Goal: Communication & Community: Participate in discussion

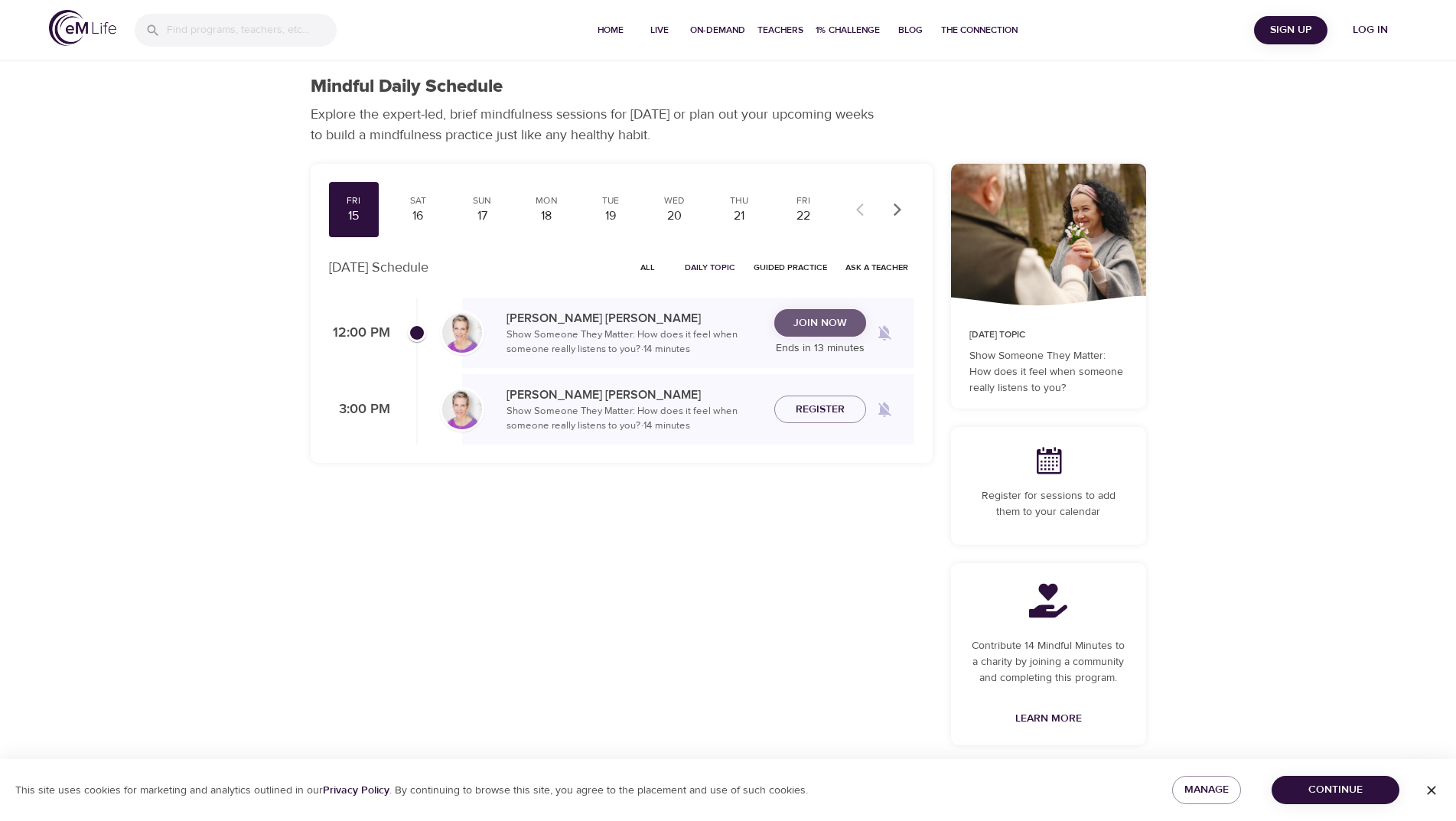
click at [833, 327] on span "Join Now" at bounding box center [819, 323] width 53 height 20
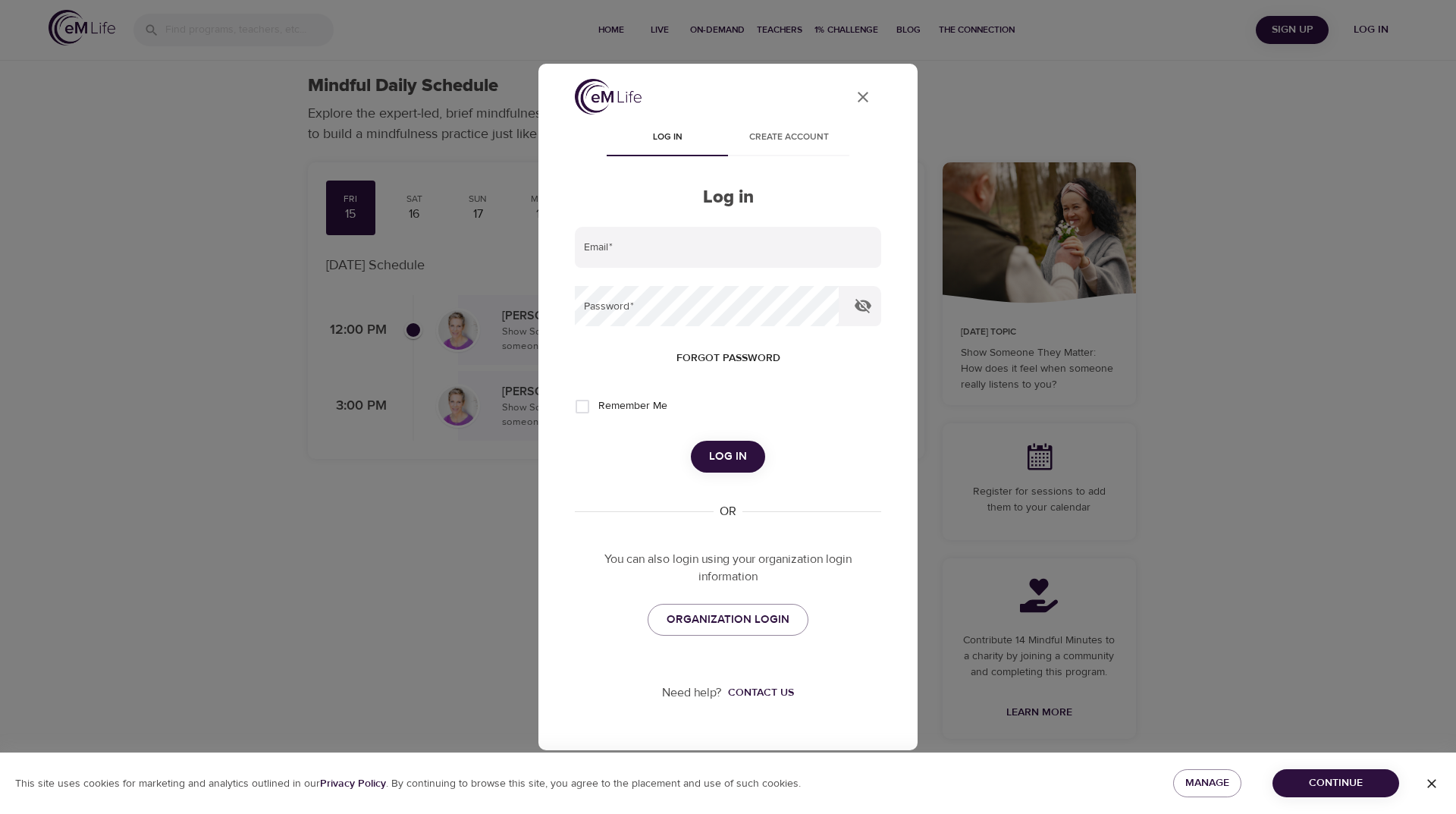
type input "[EMAIL_ADDRESS][DOMAIN_NAME]"
click at [724, 466] on span "Log in" at bounding box center [727, 456] width 38 height 19
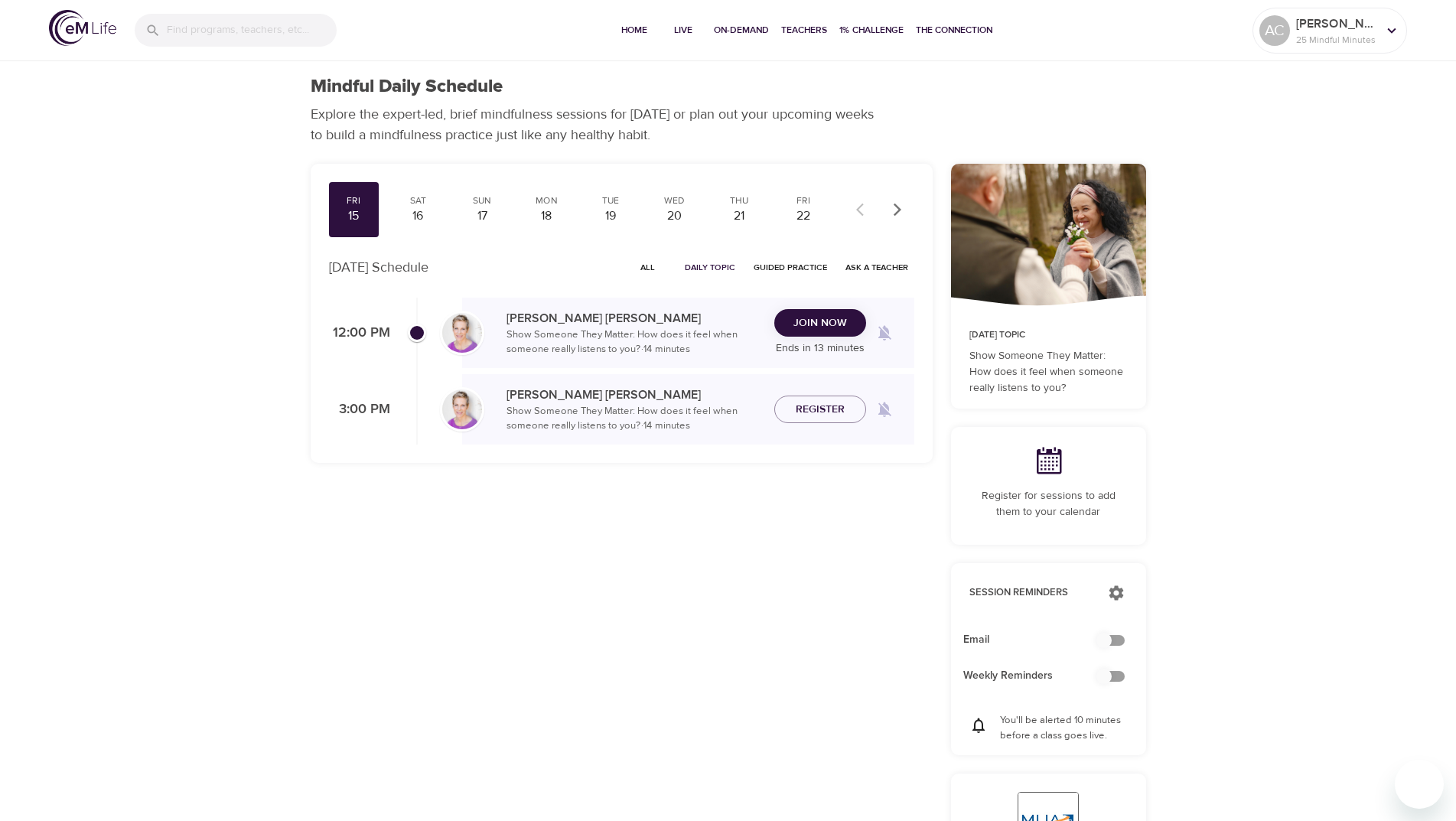
checkbox input "true"
click at [834, 322] on span "Join Now" at bounding box center [819, 323] width 53 height 20
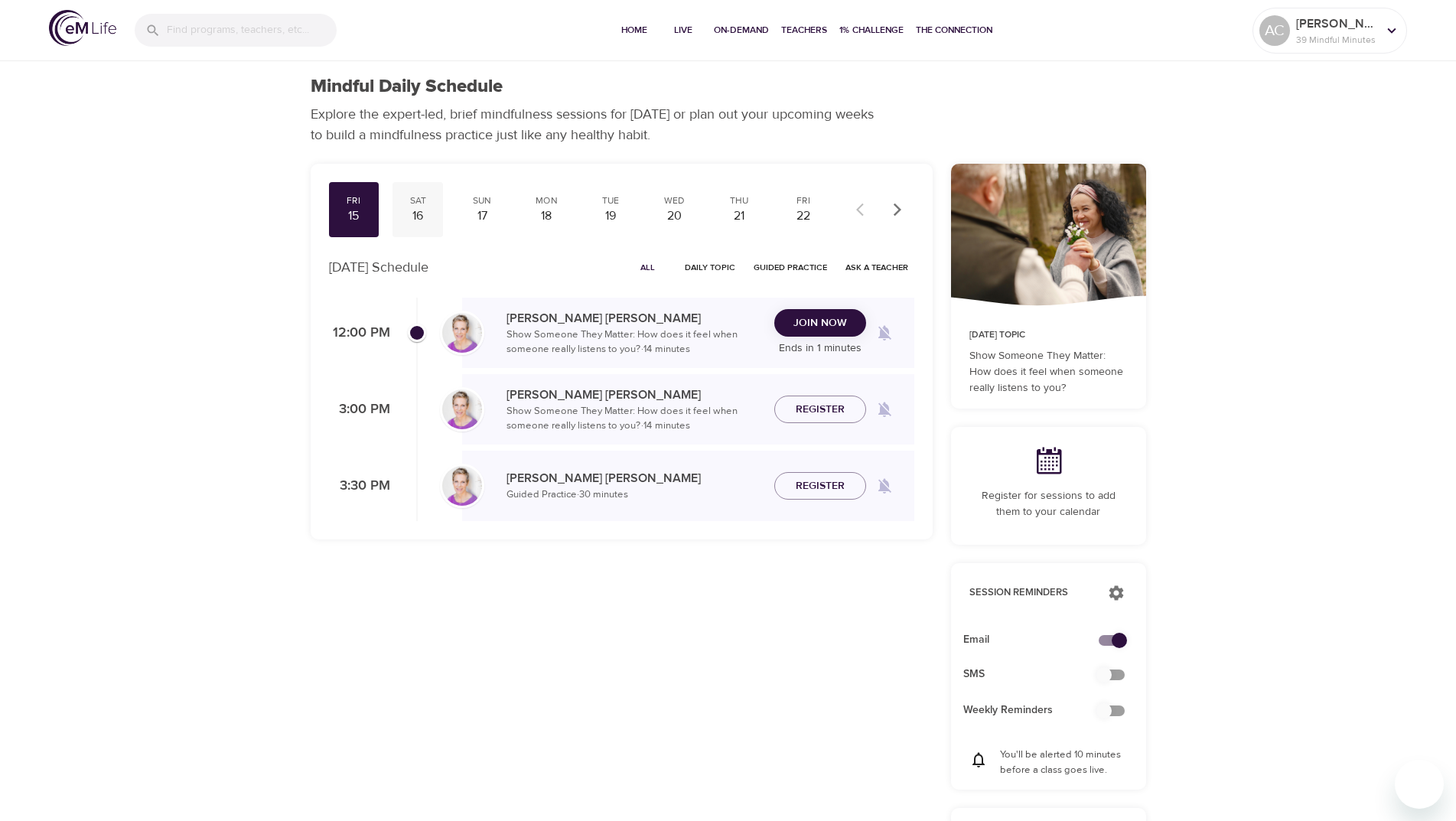
click at [410, 217] on div "16" at bounding box center [417, 215] width 38 height 18
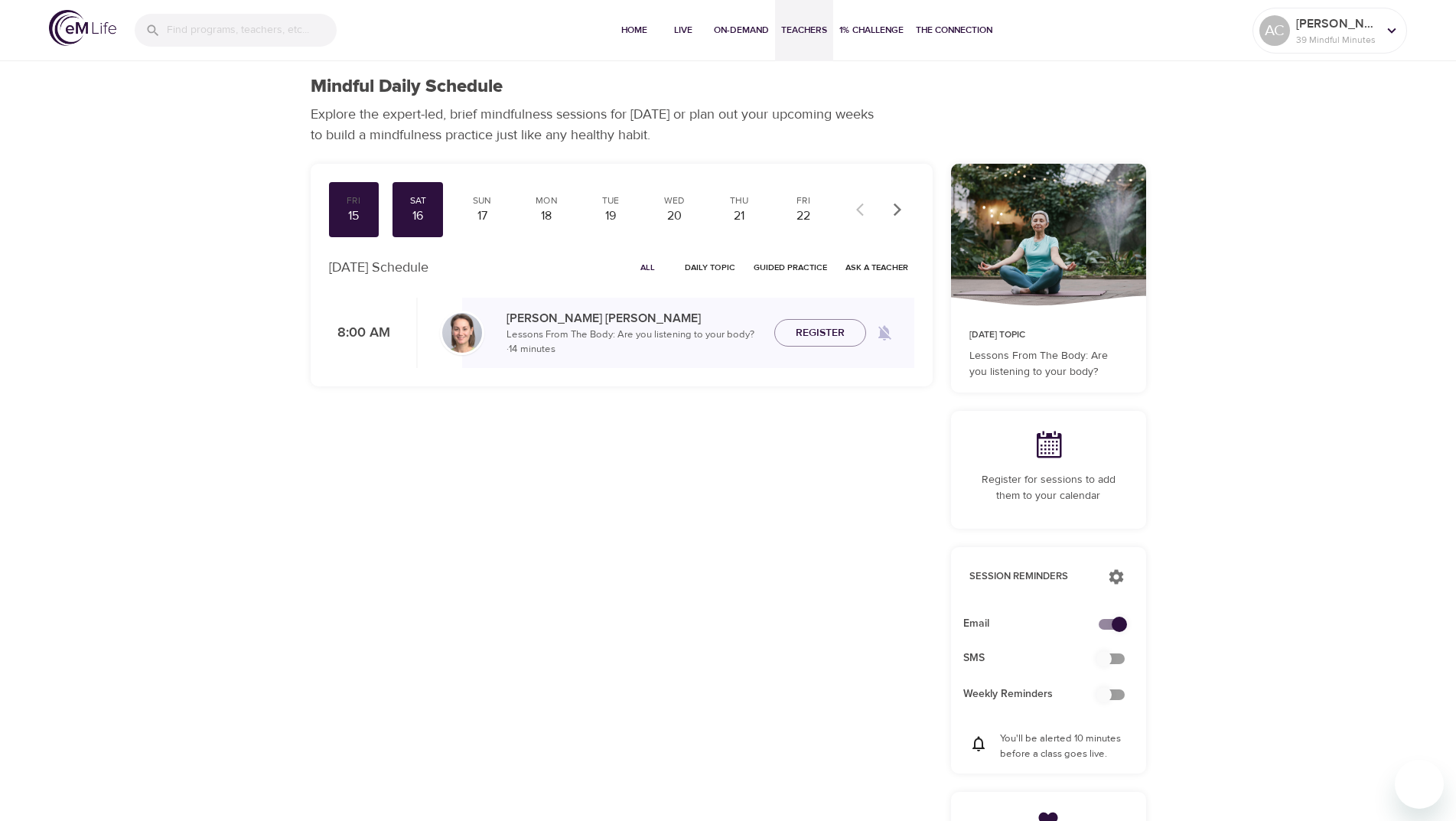
click at [795, 26] on span "Teachers" at bounding box center [804, 30] width 46 height 16
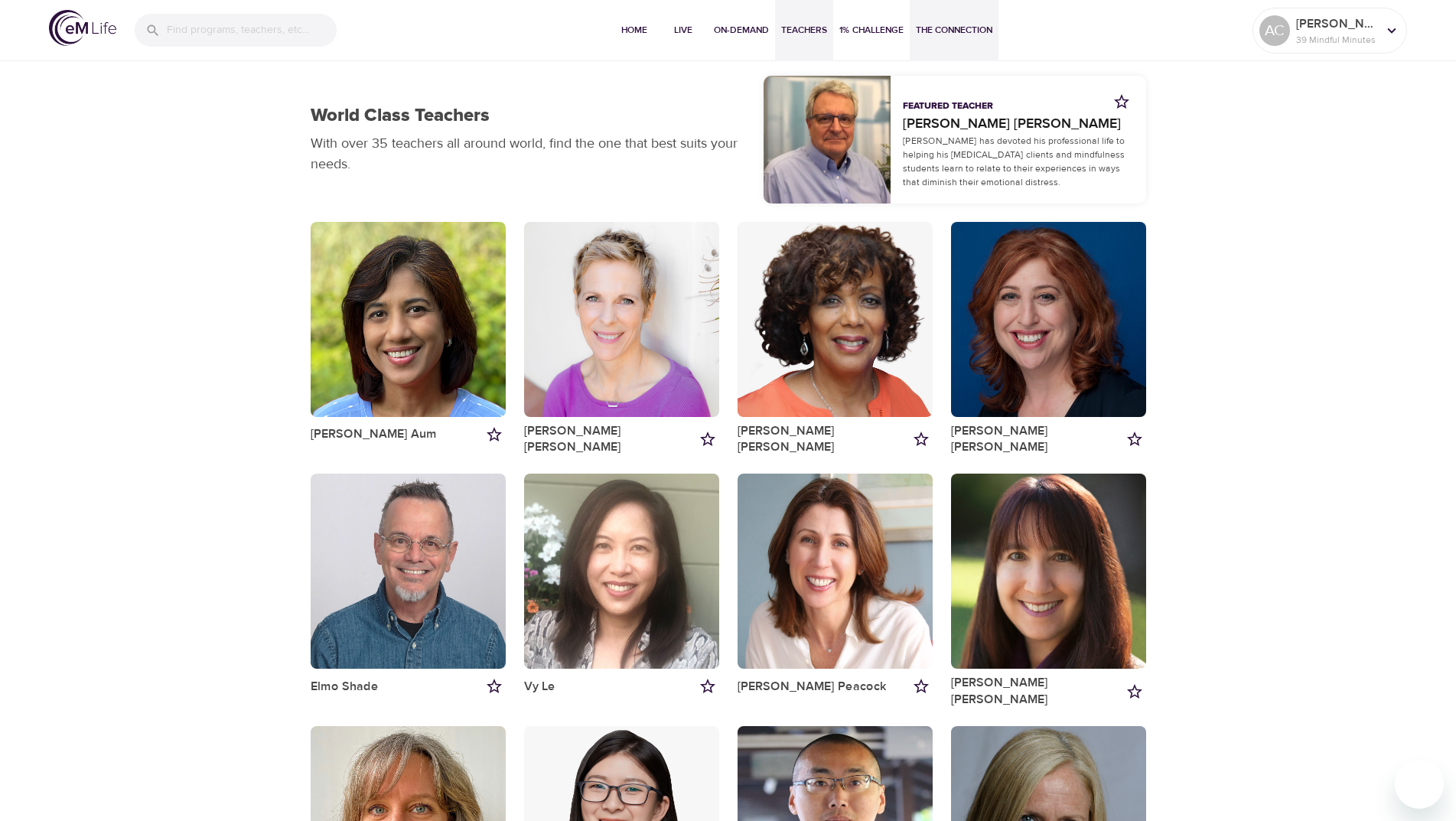
click at [957, 29] on span "The Connection" at bounding box center [954, 30] width 76 height 16
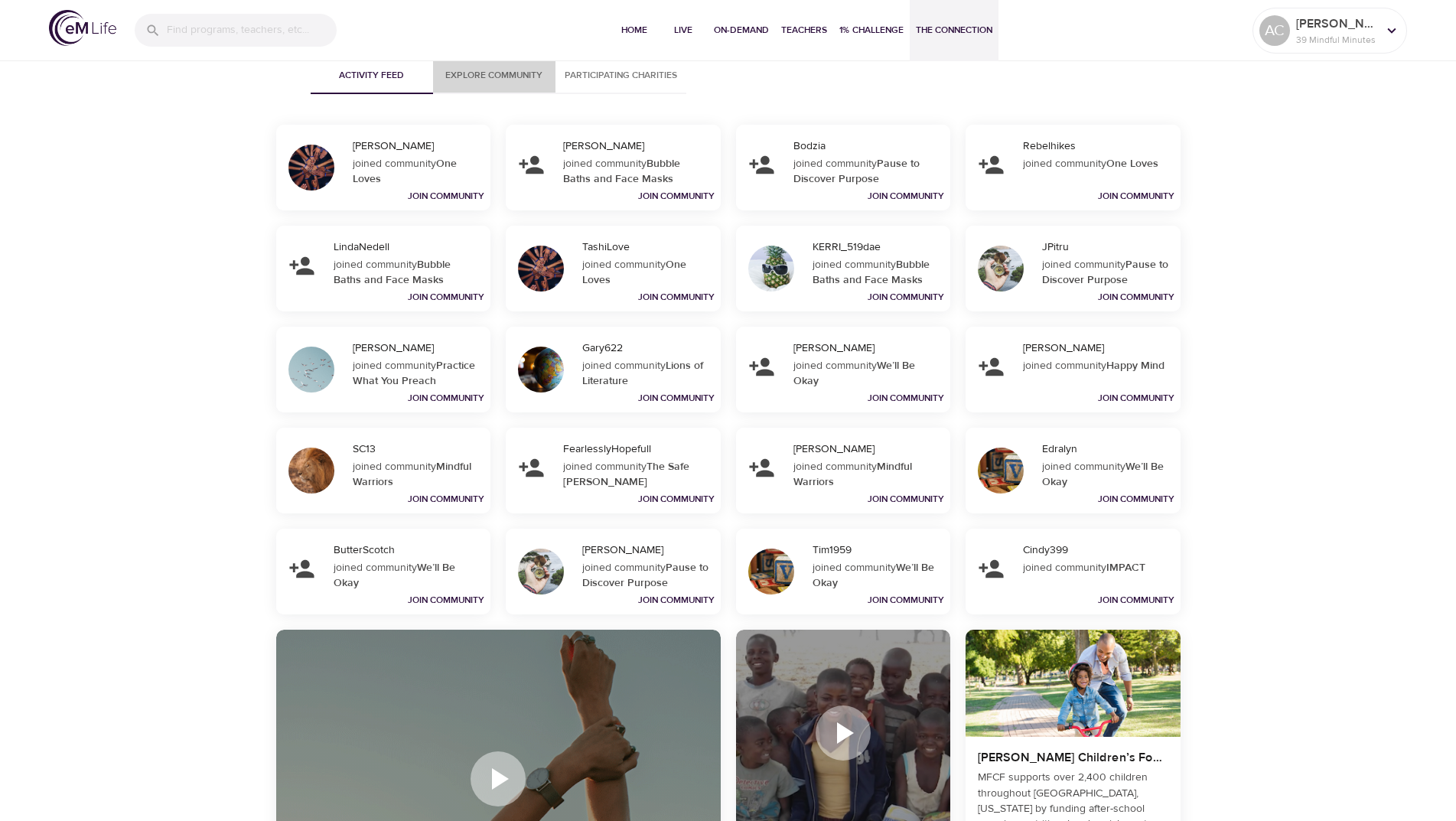
click at [504, 72] on span "Explore Community" at bounding box center [494, 75] width 104 height 16
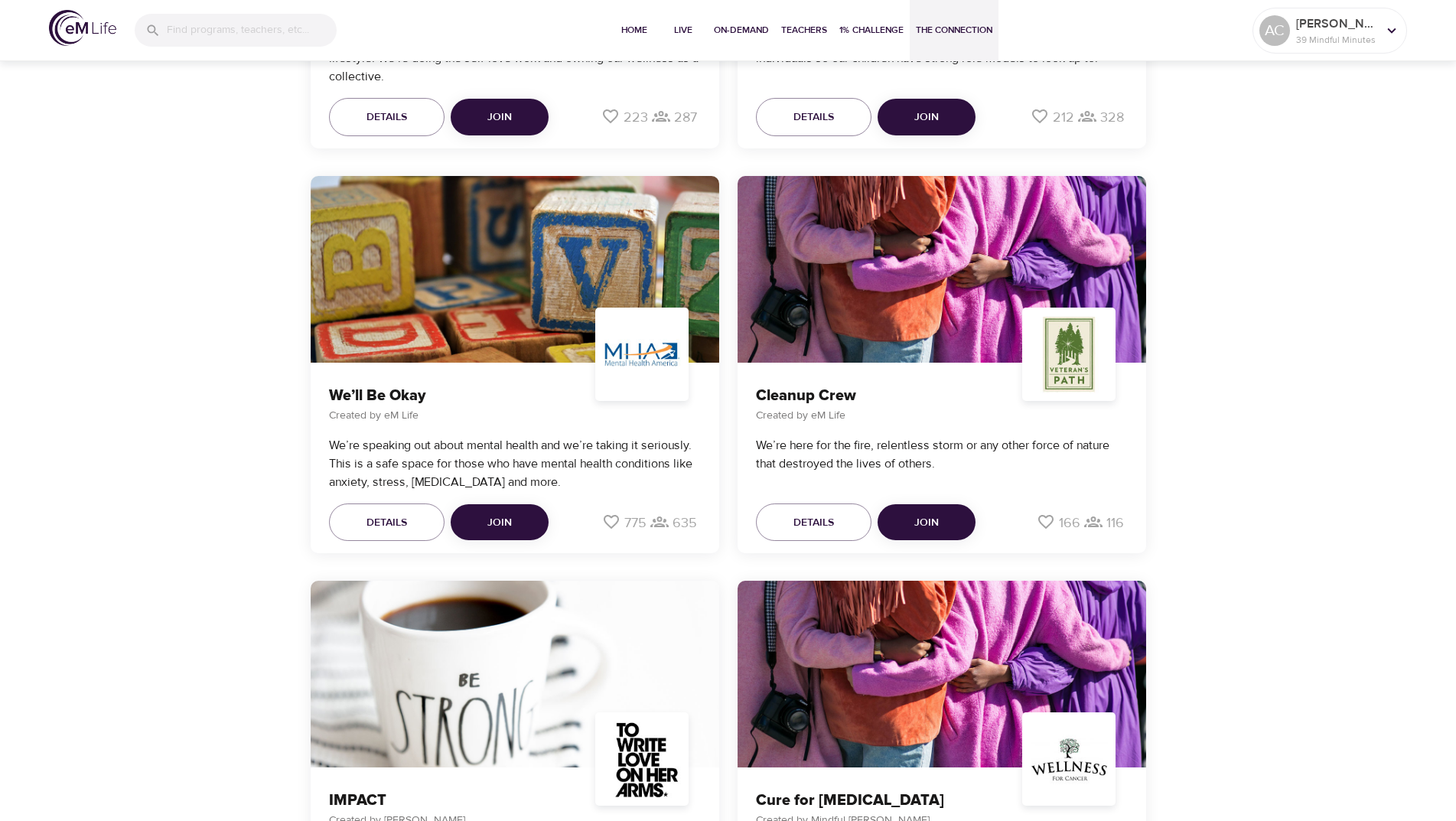
scroll to position [1530, 0]
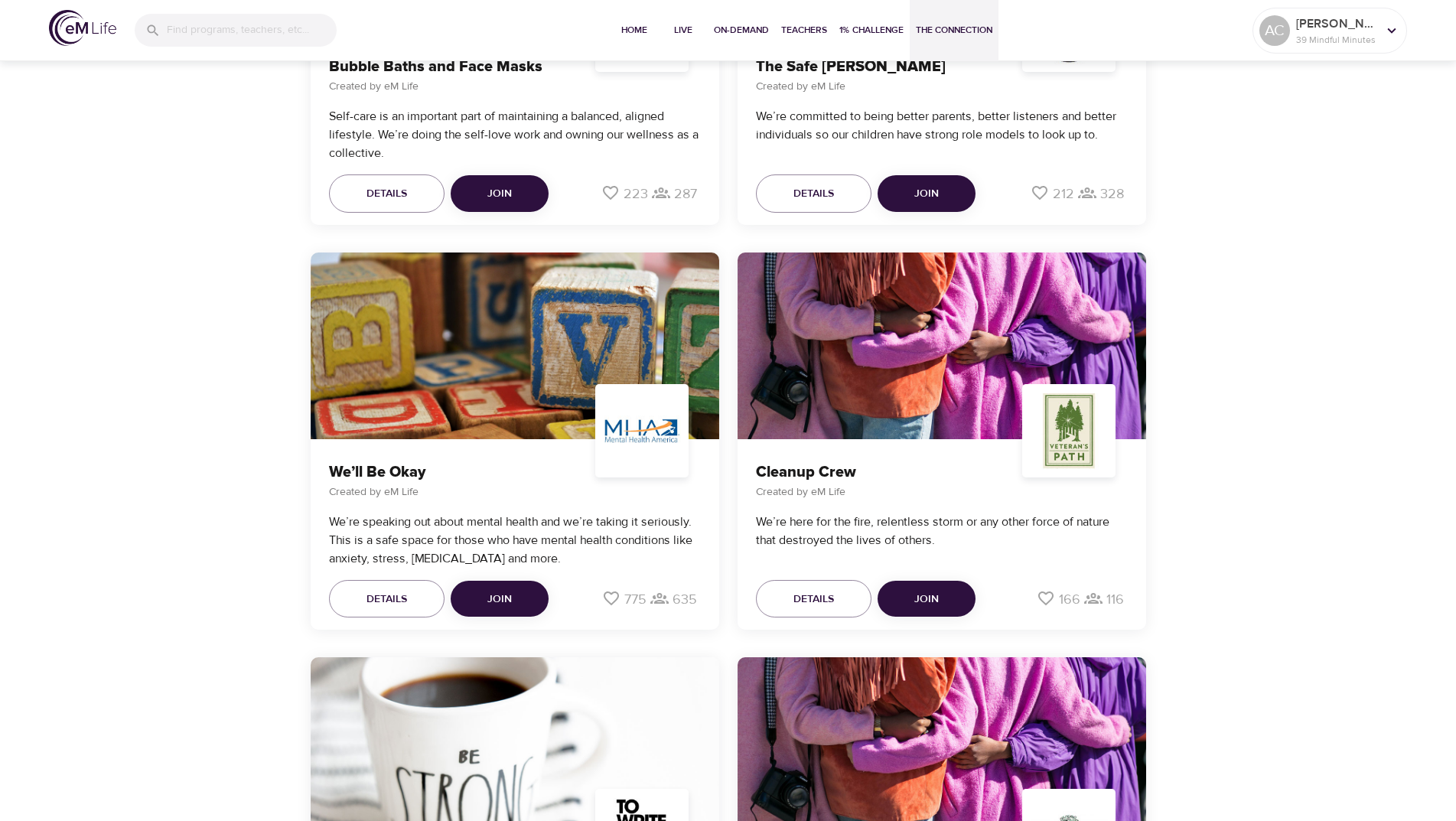
click at [500, 595] on span "Join" at bounding box center [499, 599] width 25 height 20
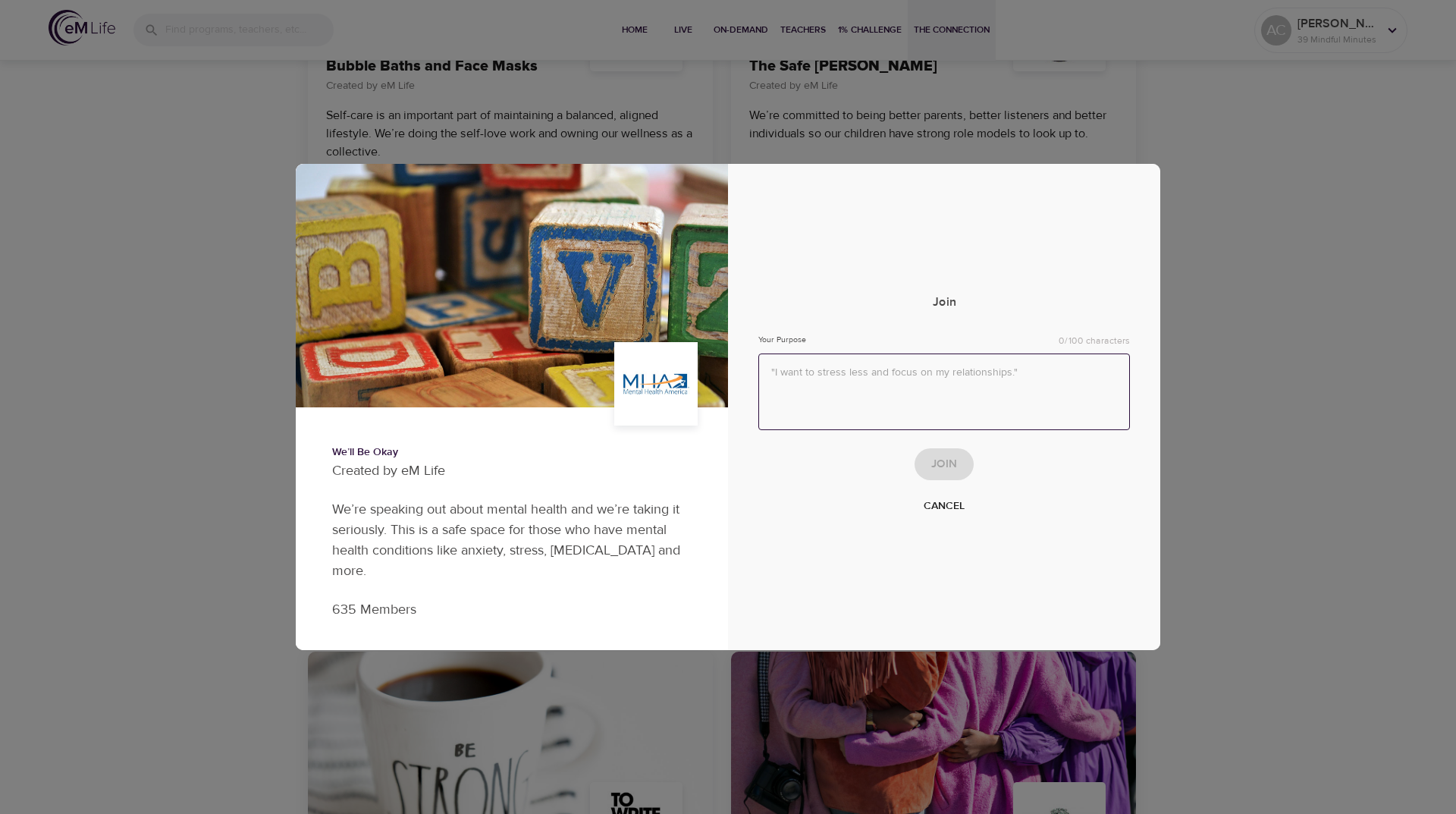
click at [873, 367] on textarea at bounding box center [944, 391] width 372 height 77
type textarea "D"
type textarea "Feeling stressed and depressed due to loss. Want to feel better and see hope."
click at [947, 467] on span "Join" at bounding box center [944, 463] width 26 height 19
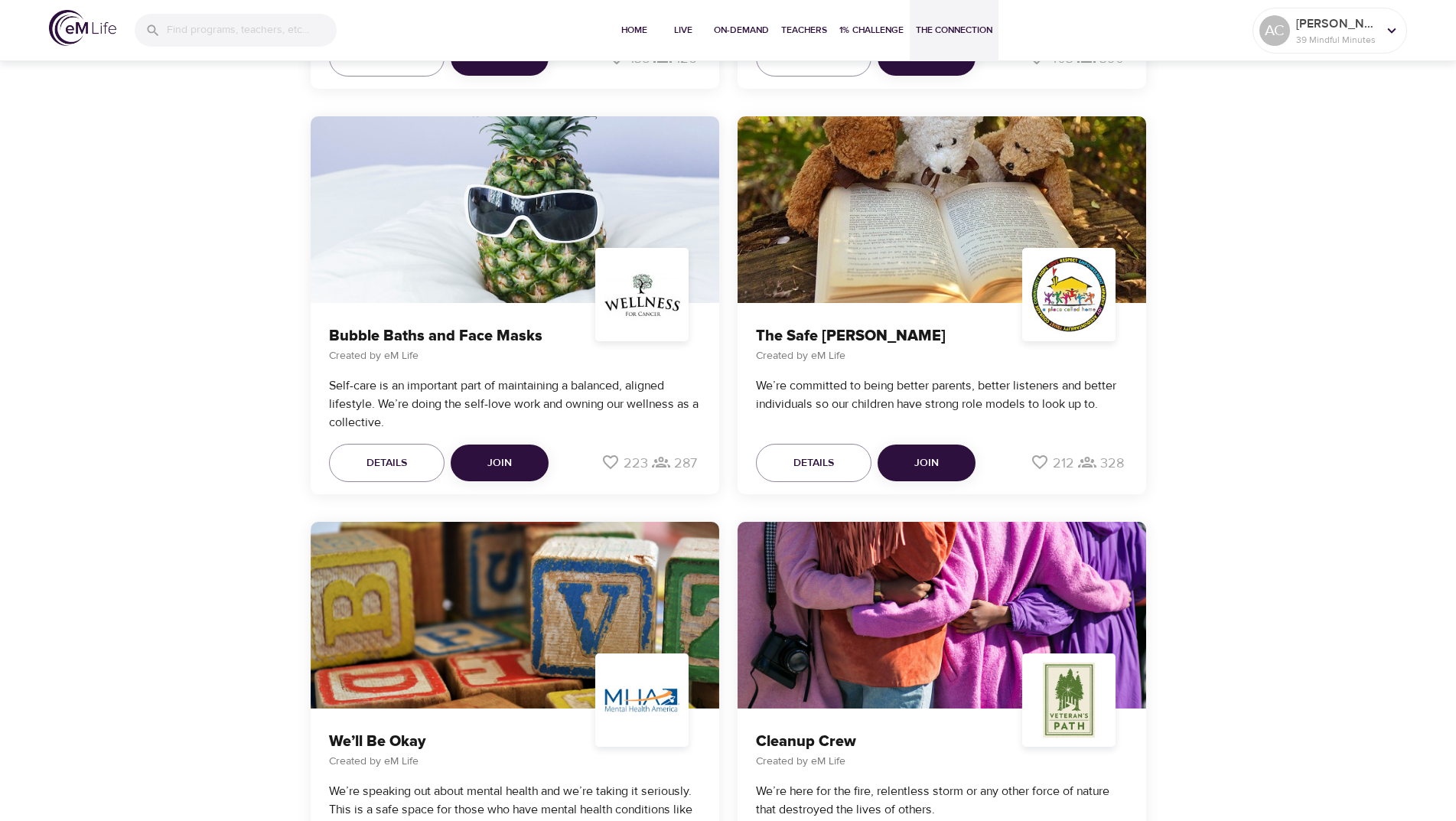
scroll to position [1800, 0]
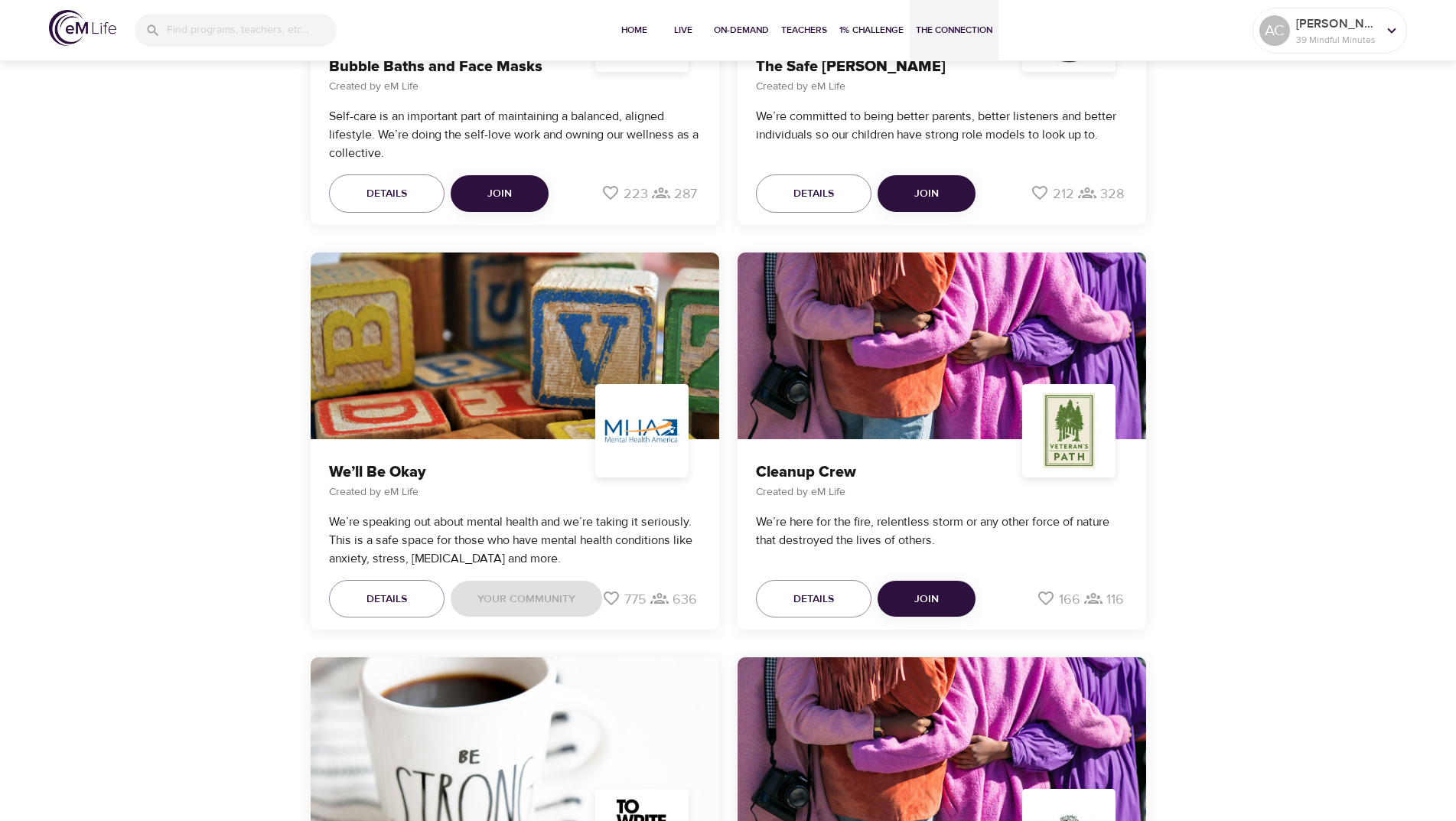
click at [468, 377] on div at bounding box center [515, 346] width 409 height 187
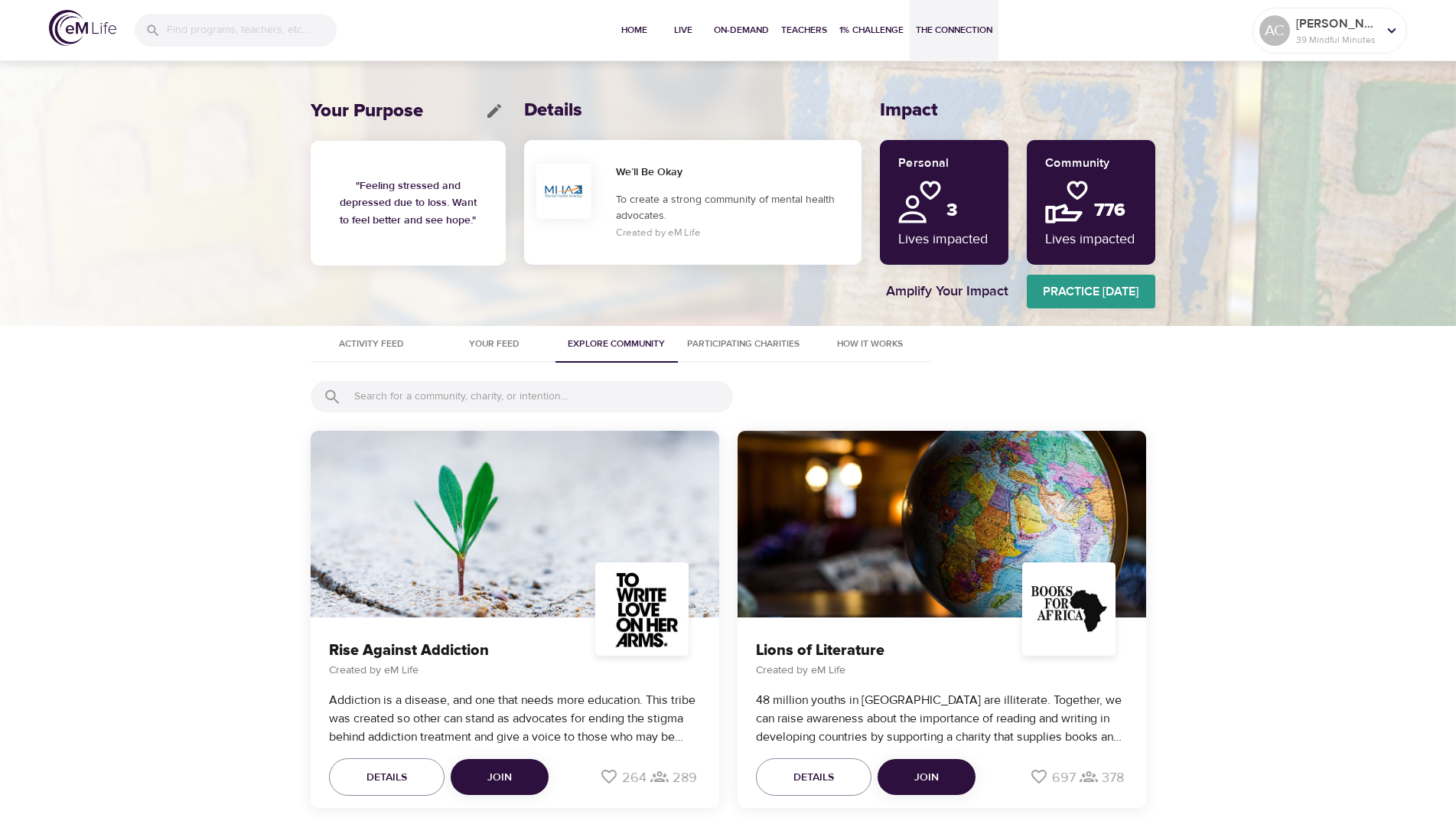
scroll to position [0, 0]
click at [512, 345] on span "Your Feed" at bounding box center [494, 344] width 104 height 16
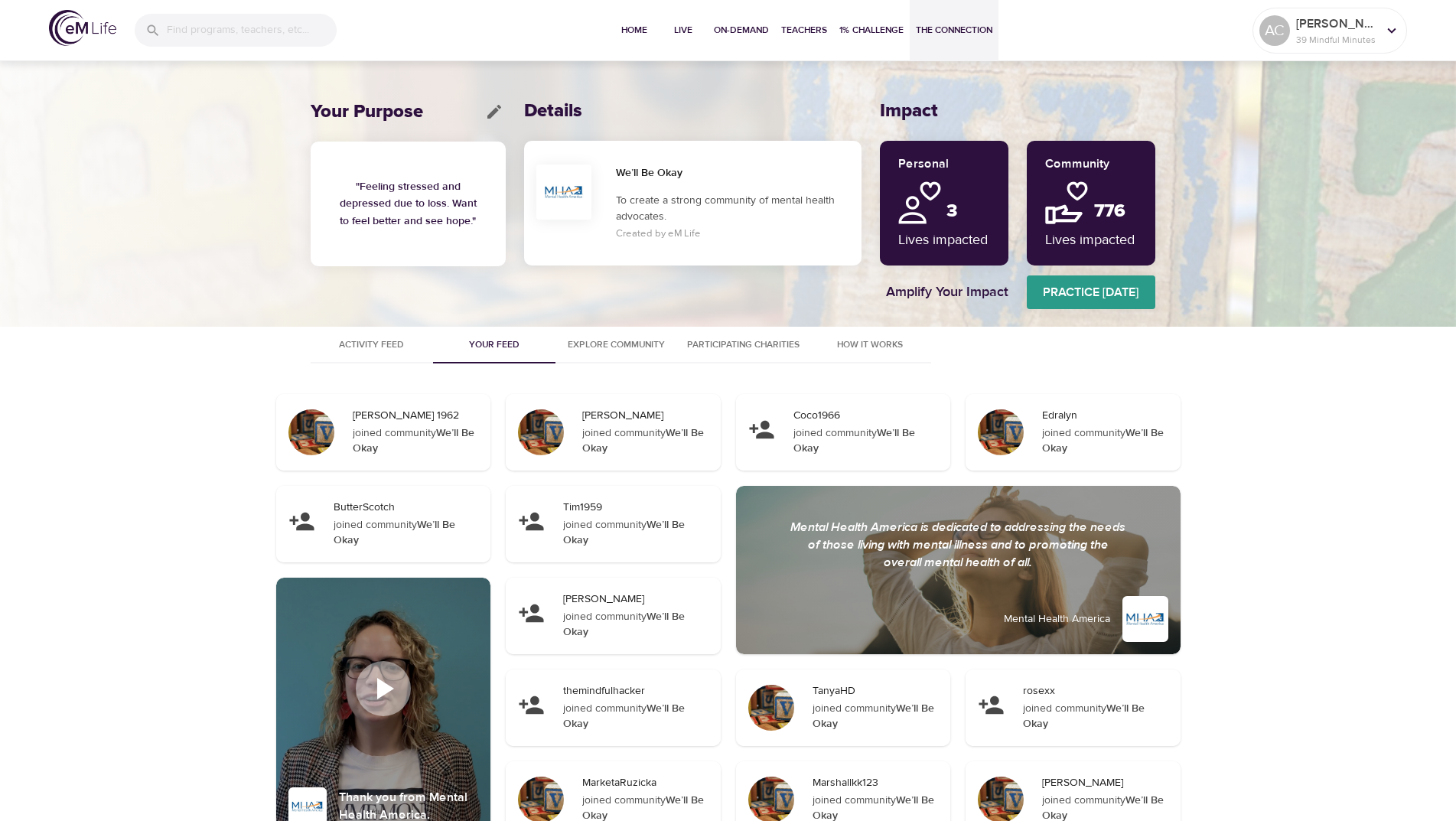
click at [874, 340] on span "How It Works" at bounding box center [869, 344] width 104 height 16
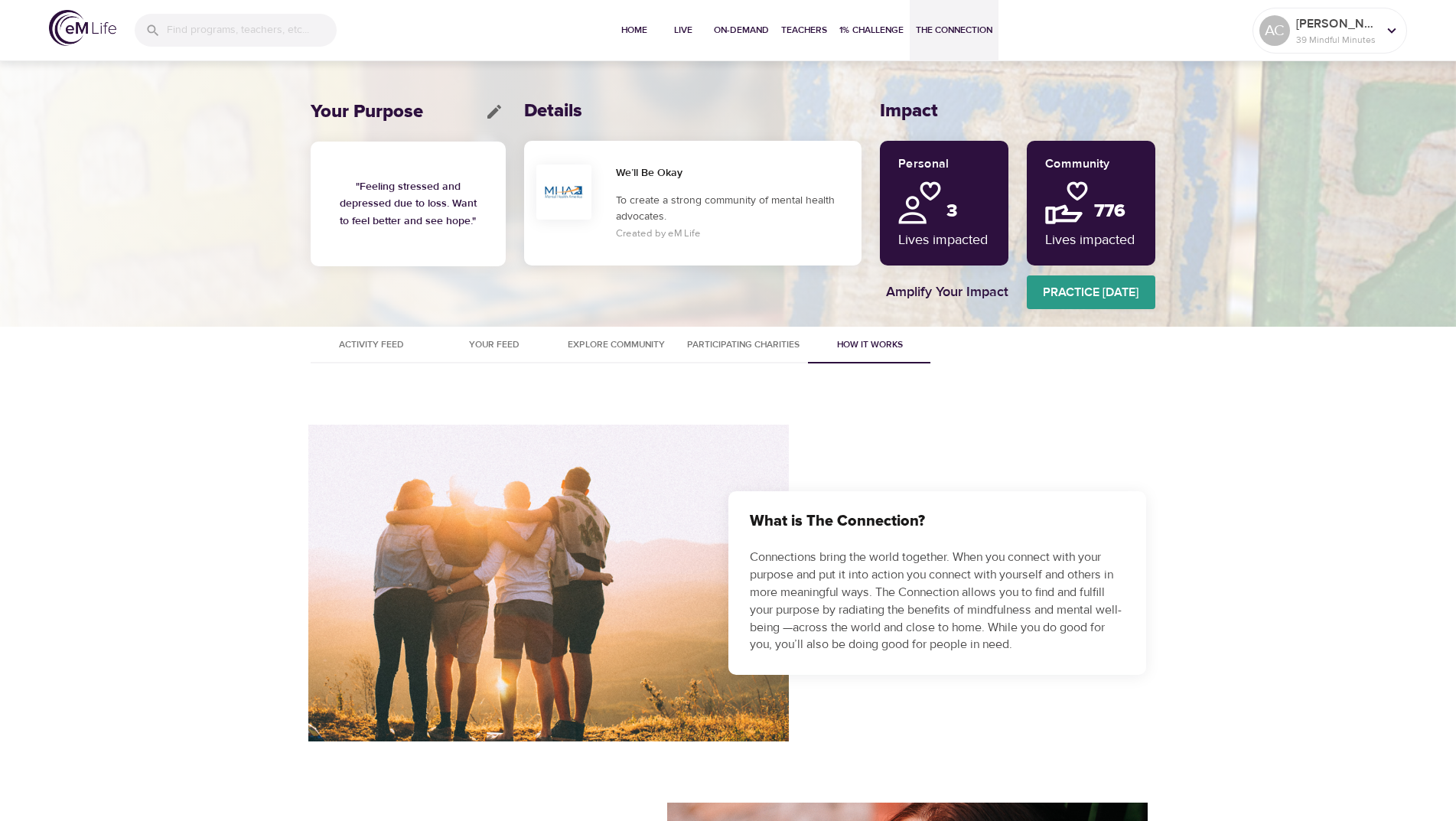
click at [659, 200] on p "To create a strong community of mental health advocates." at bounding box center [735, 209] width 239 height 32
click at [581, 196] on div at bounding box center [564, 192] width 43 height 43
click at [665, 165] on h6 "We’ll Be Okay" at bounding box center [735, 173] width 239 height 17
click at [656, 175] on h6 "We’ll Be Okay" at bounding box center [735, 173] width 239 height 17
click at [1352, 610] on div "What is The Connection? Connections bring the world together. When you connect …" at bounding box center [728, 584] width 1456 height 378
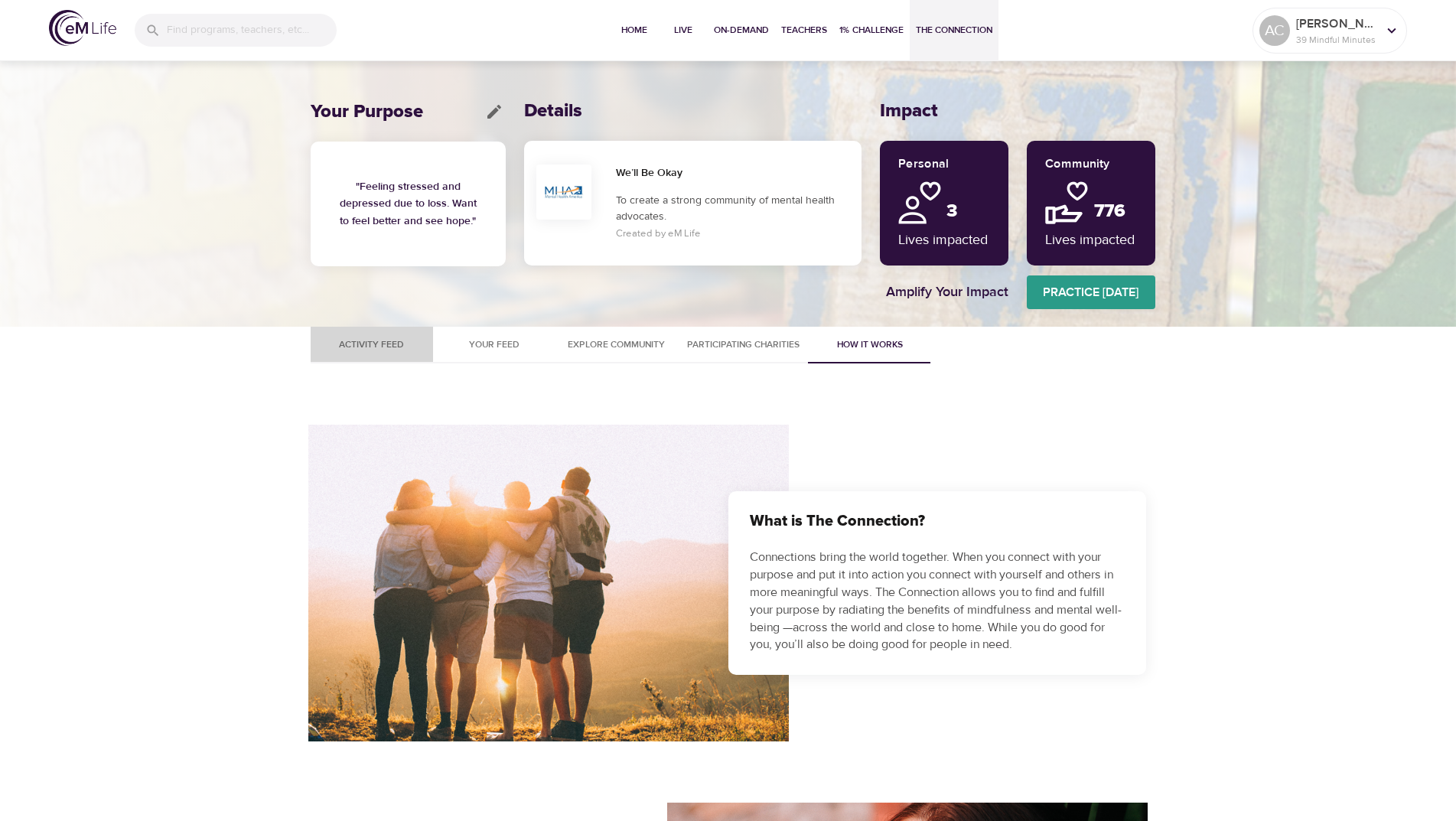
click at [377, 347] on span "Activity Feed" at bounding box center [371, 344] width 104 height 16
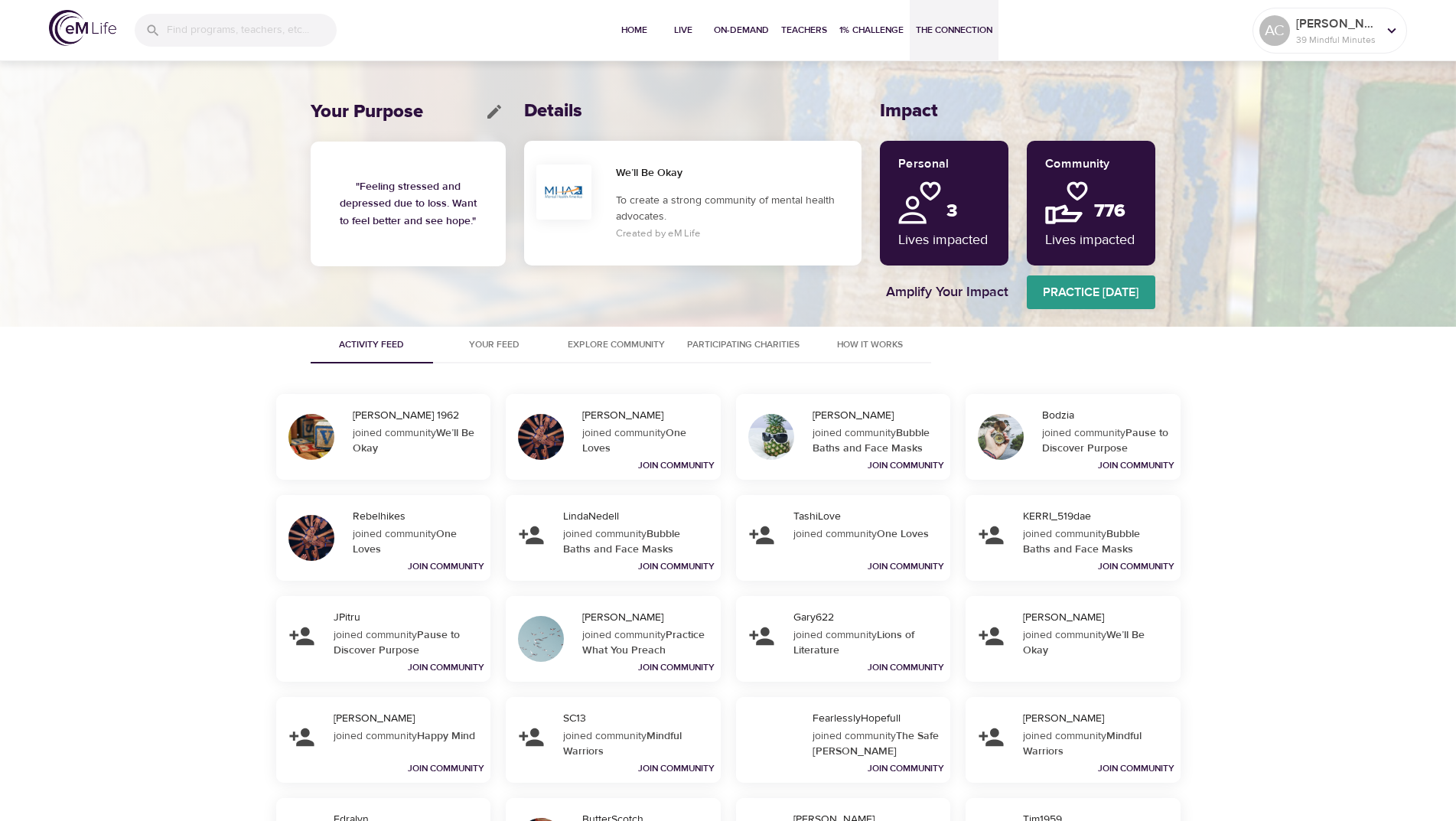
click at [1118, 293] on span "Practice Today" at bounding box center [1091, 292] width 129 height 21
